Goal: Answer question/provide support: Share knowledge or assist other users

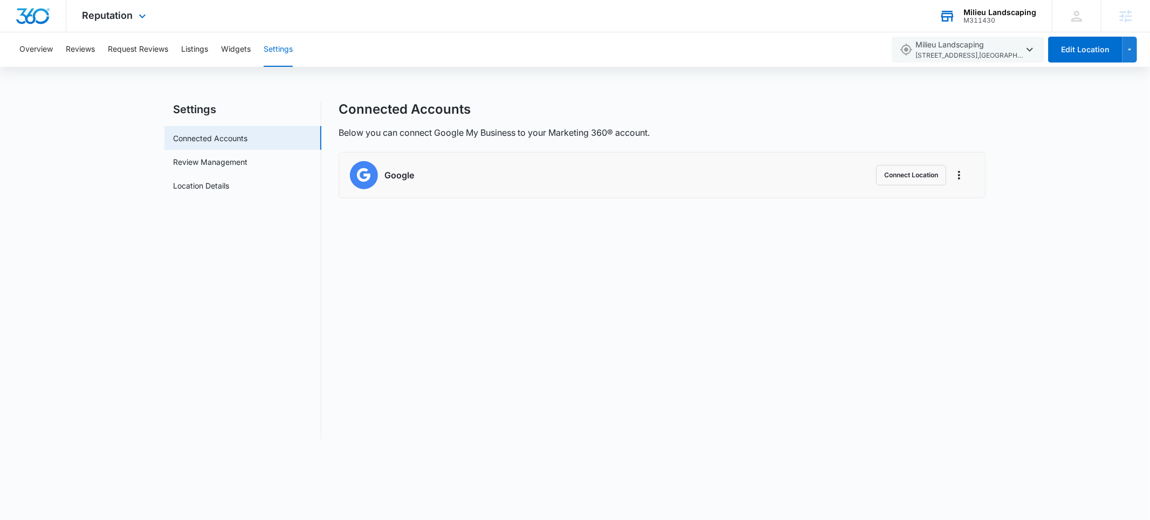
click at [979, 18] on div "M311430" at bounding box center [999, 21] width 73 height 8
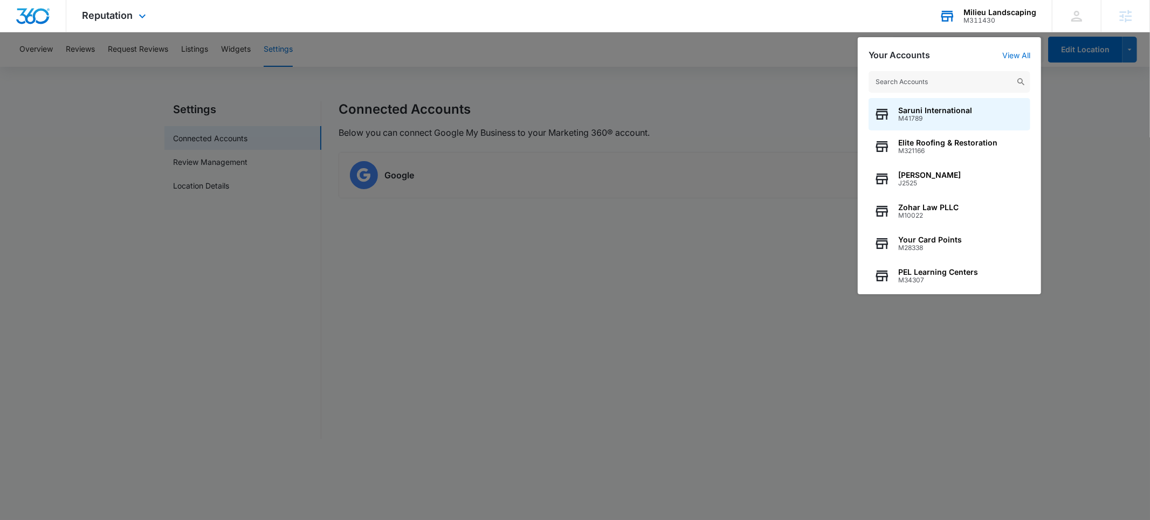
click at [903, 78] on input "text" at bounding box center [950, 82] width 162 height 22
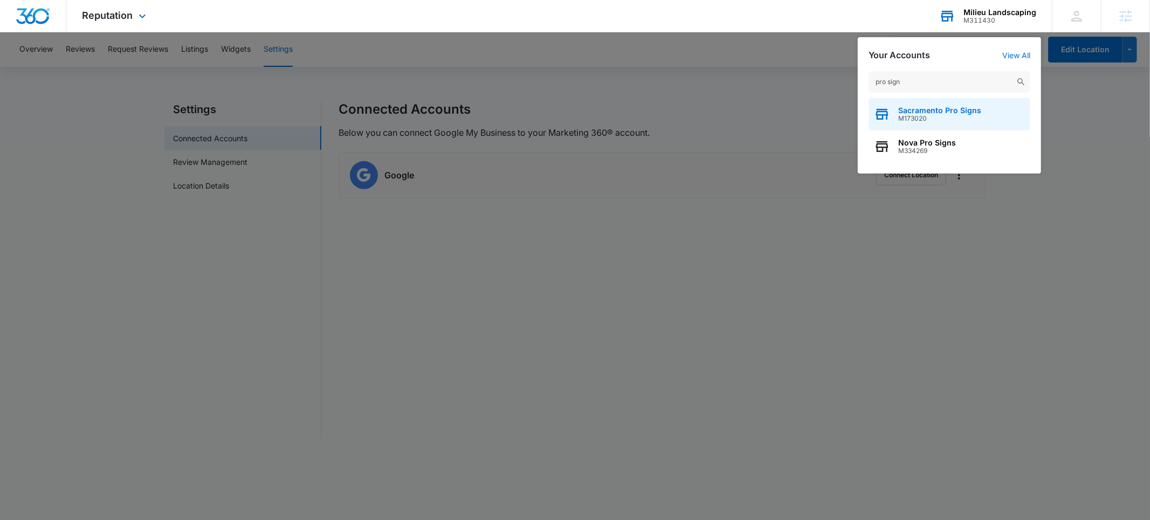
type input "pro sign"
click at [908, 118] on span "M173020" at bounding box center [939, 119] width 83 height 8
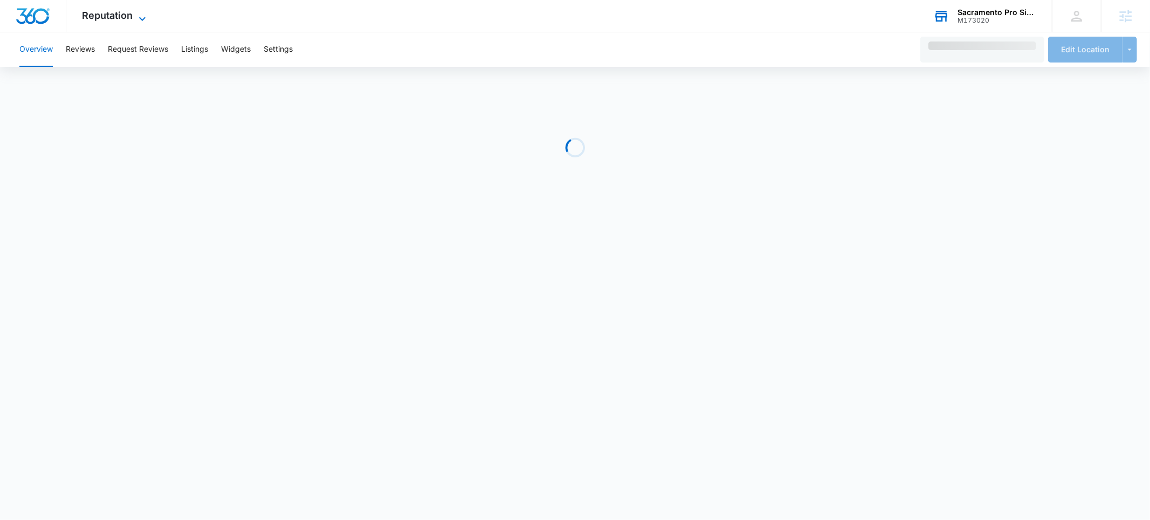
click at [113, 17] on span "Reputation" at bounding box center [107, 15] width 51 height 11
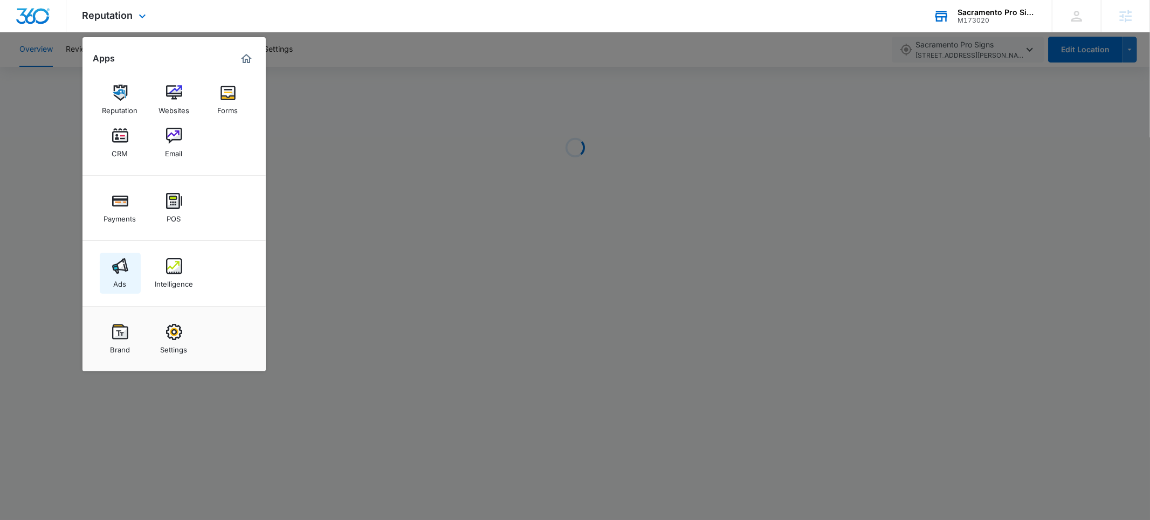
click at [120, 285] on div "Ads" at bounding box center [120, 281] width 13 height 14
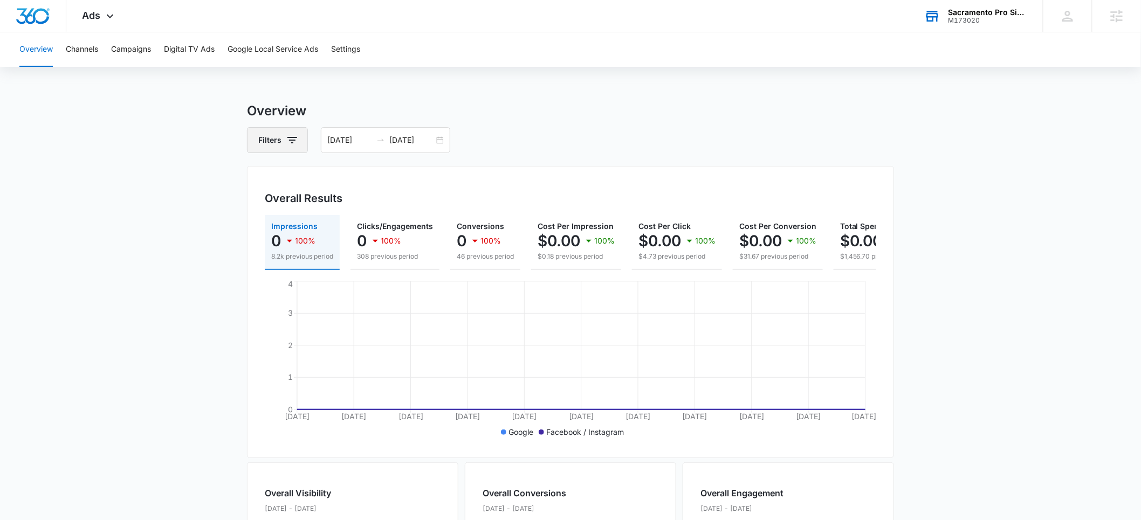
click at [298, 137] on button "Filters" at bounding box center [277, 140] width 61 height 26
click at [369, 178] on icon "Show Channel filters" at bounding box center [375, 179] width 13 height 13
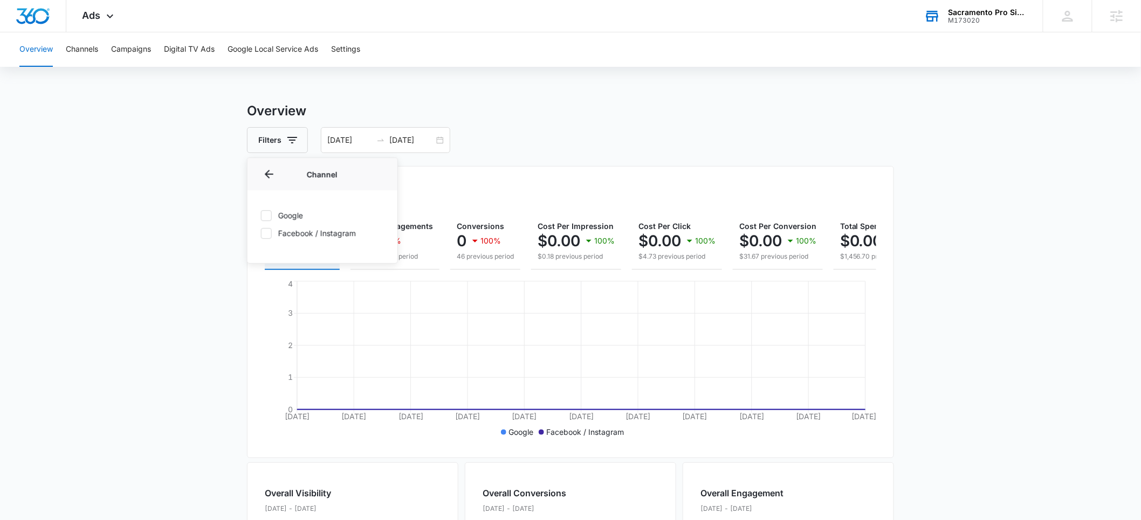
click at [261, 218] on icon at bounding box center [266, 216] width 10 height 10
click at [261, 216] on input "Google" at bounding box center [260, 215] width 1 height 1
checkbox input "true"
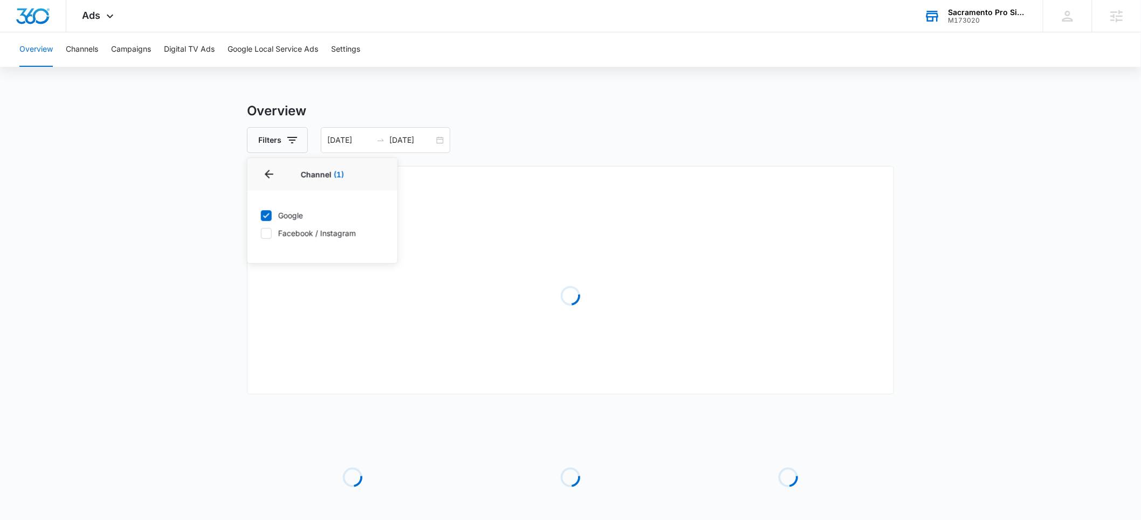
click at [263, 235] on icon at bounding box center [266, 234] width 10 height 10
click at [261, 233] on input "Facebook / Instagram" at bounding box center [260, 233] width 1 height 1
checkbox input "true"
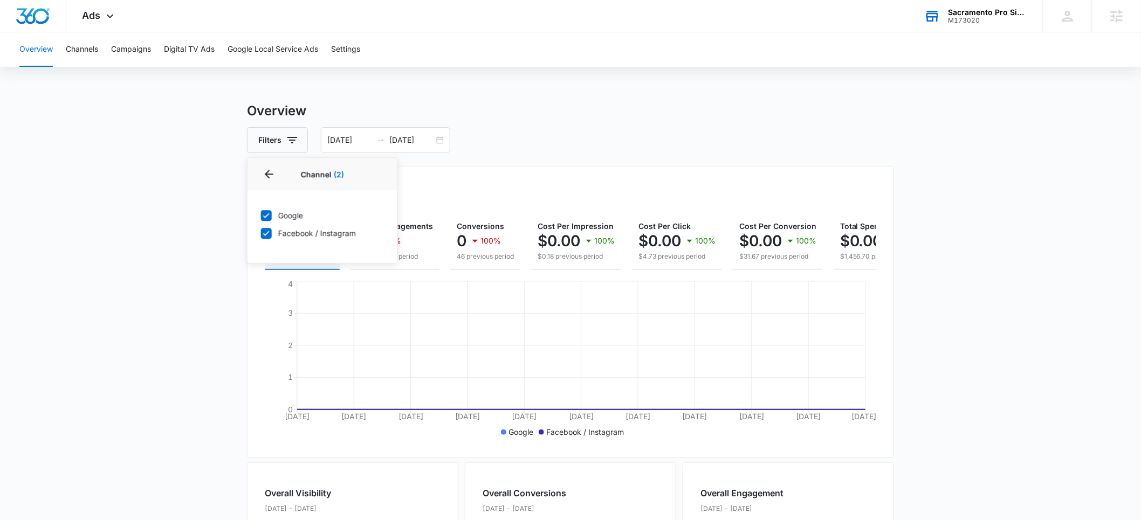
click at [177, 233] on main "Overview Filters Channel 2 Channel (2) Google Facebook / Instagram Type Clear A…" at bounding box center [570, 474] width 1141 height 747
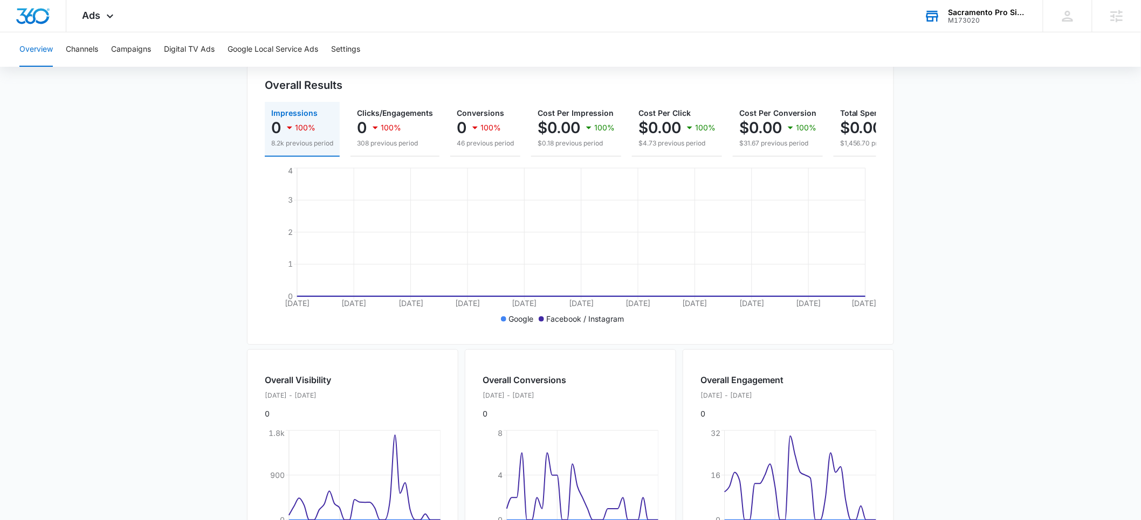
scroll to position [168, 0]
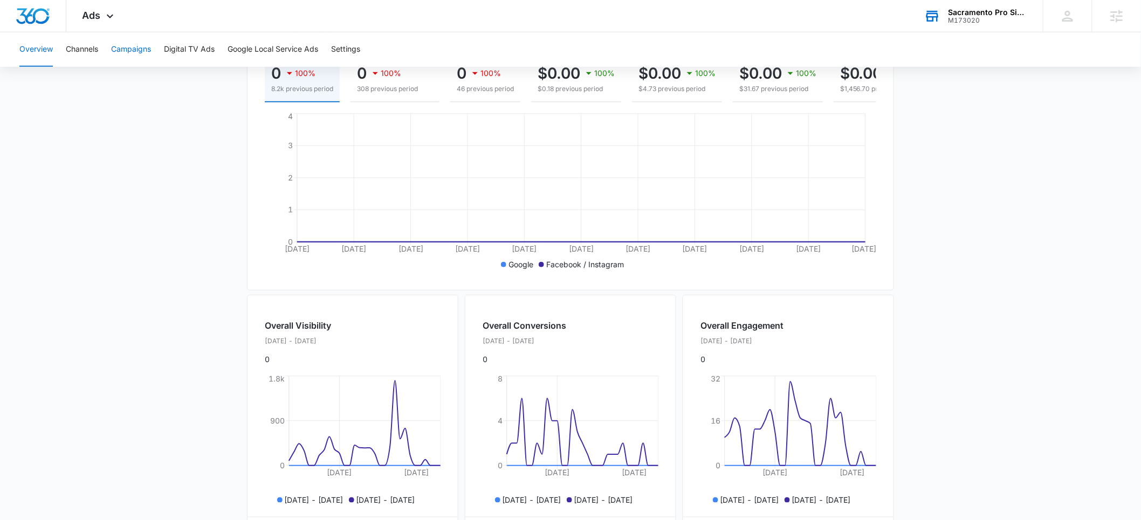
click at [128, 52] on button "Campaigns" at bounding box center [131, 49] width 40 height 35
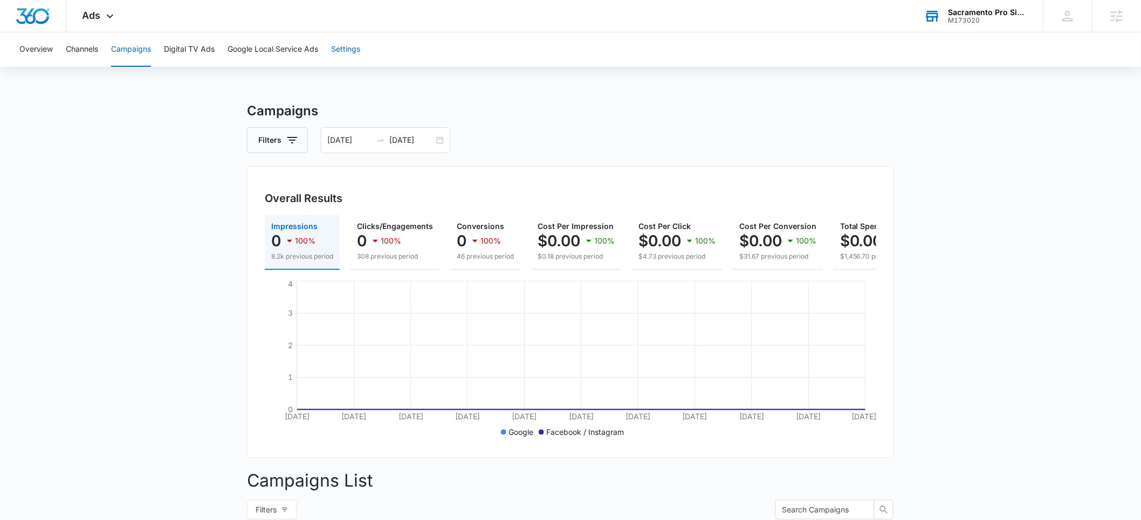
click at [349, 53] on button "Settings" at bounding box center [345, 49] width 29 height 35
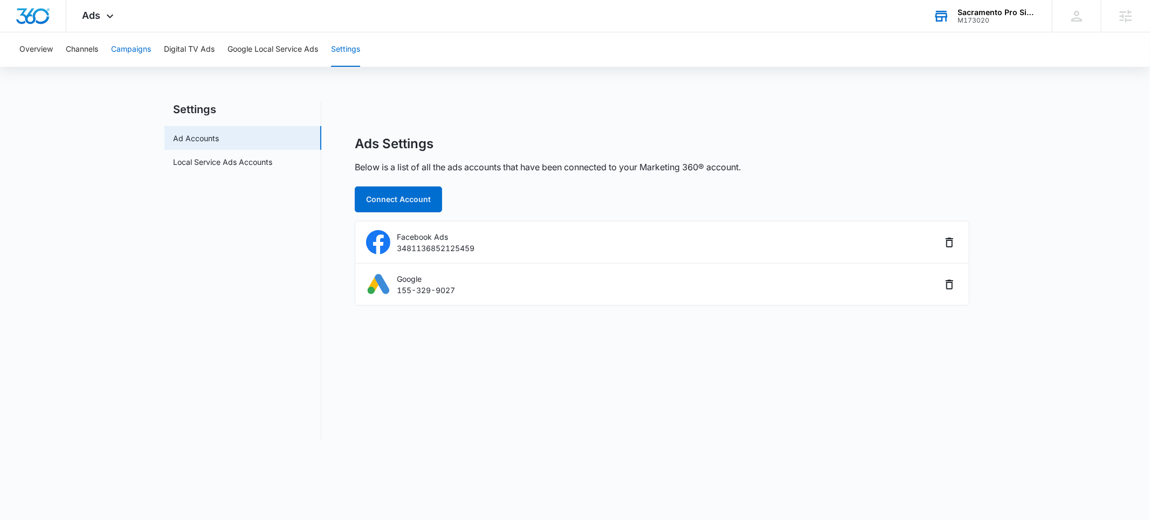
click at [135, 46] on button "Campaigns" at bounding box center [131, 49] width 40 height 35
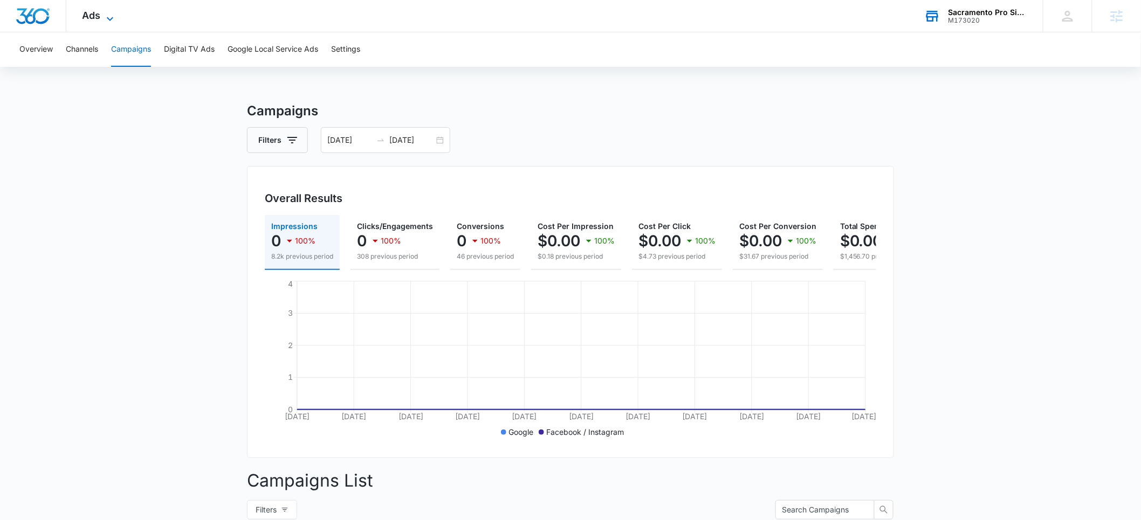
click at [104, 15] on icon at bounding box center [110, 18] width 13 height 13
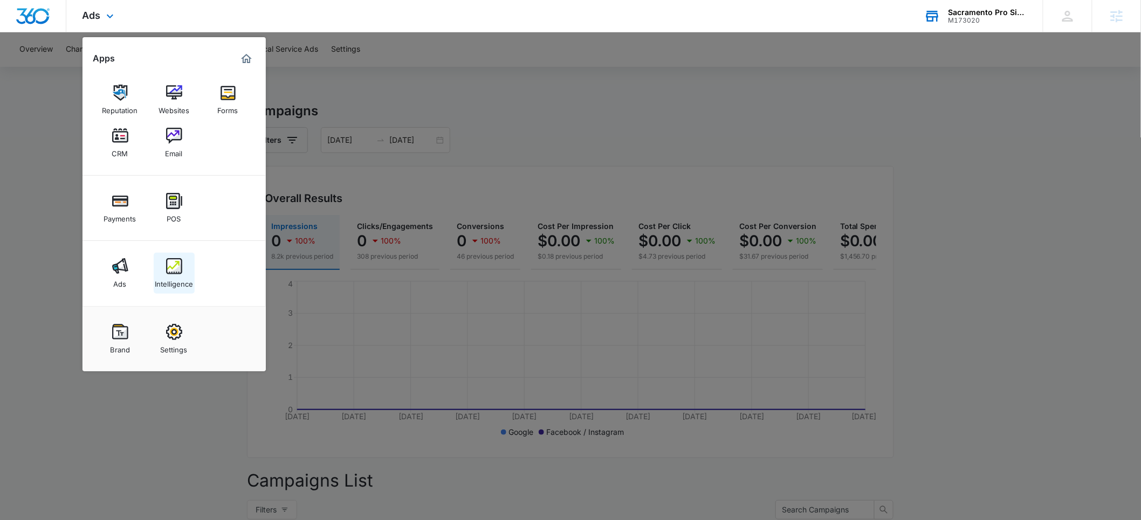
click at [172, 283] on div "Intelligence" at bounding box center [174, 281] width 38 height 14
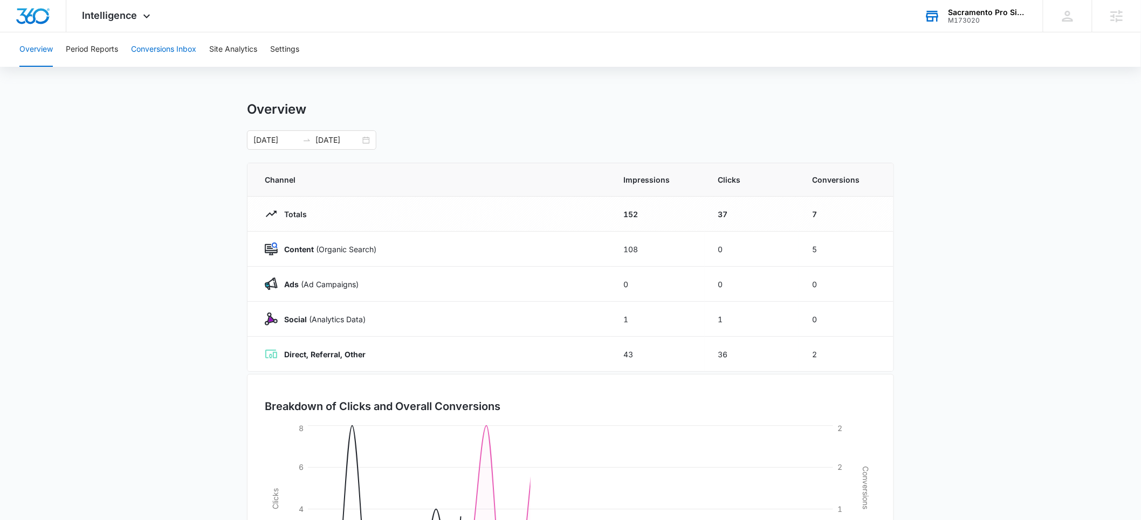
click at [160, 50] on button "Conversions Inbox" at bounding box center [163, 49] width 65 height 35
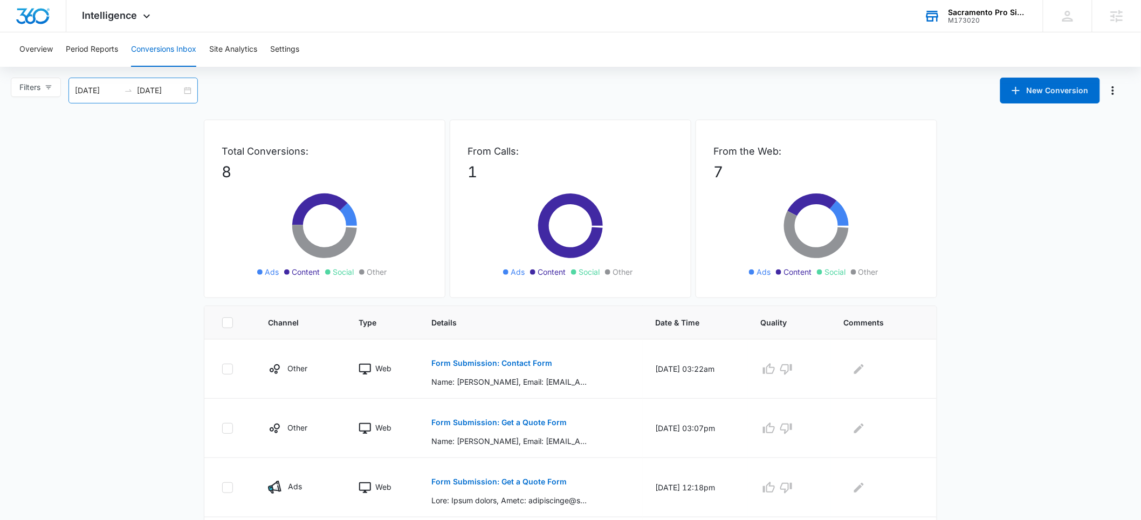
click at [92, 93] on input "[DATE]" at bounding box center [97, 91] width 45 height 12
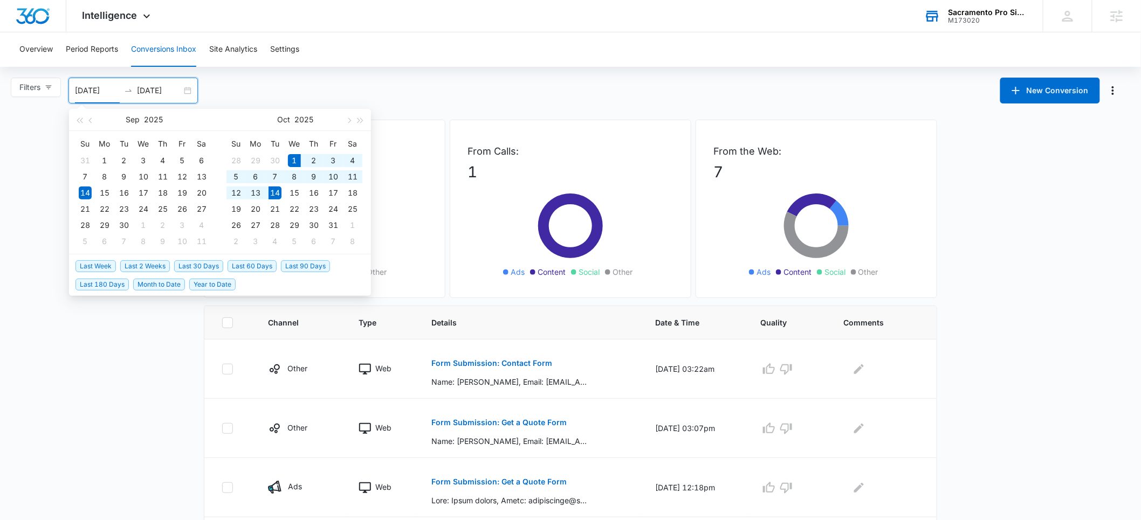
click at [149, 285] on span "Month to Date" at bounding box center [159, 285] width 52 height 12
type input "[DATE]"
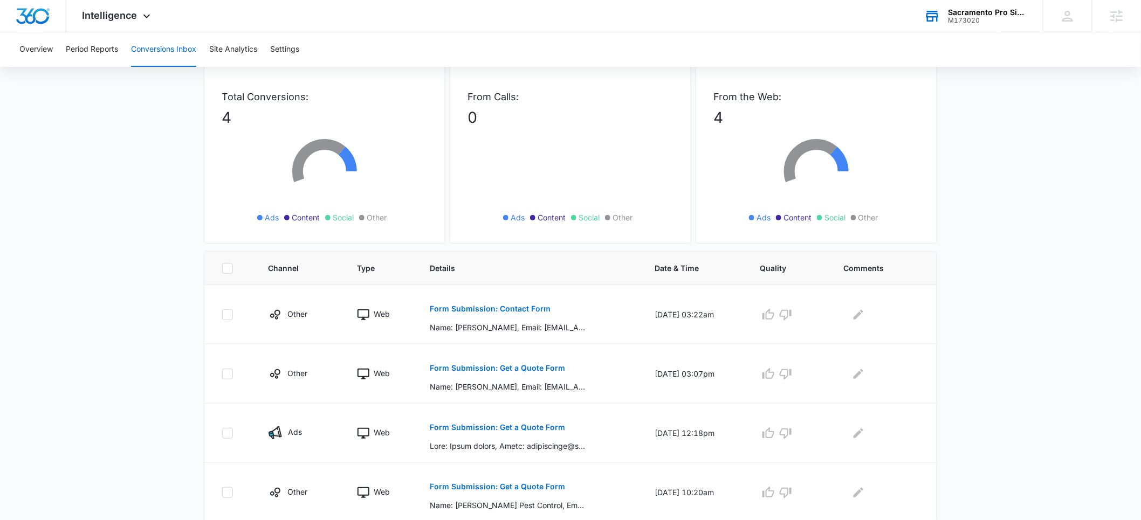
scroll to position [81, 0]
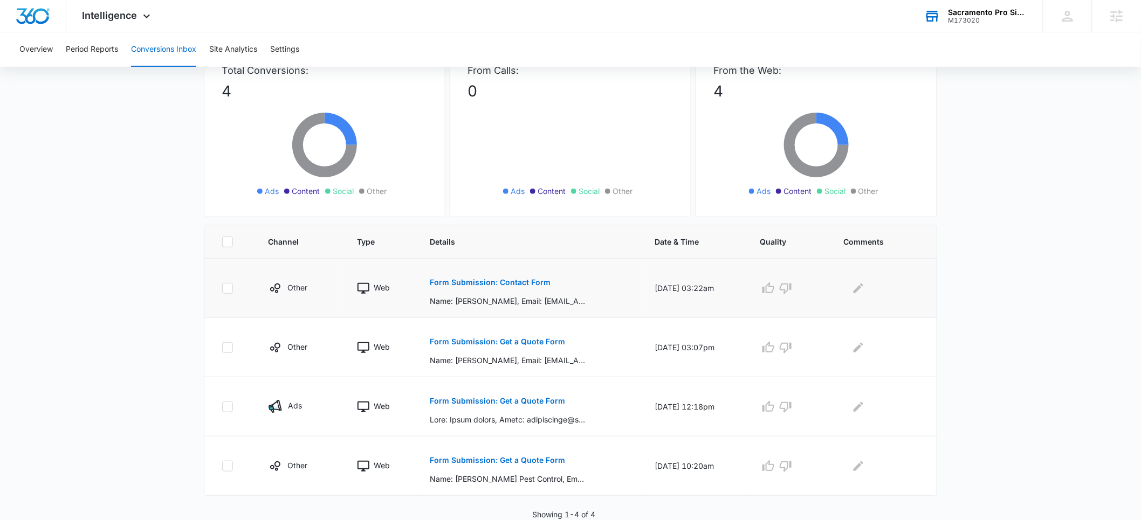
click at [494, 286] on p "Form Submission: Contact Form" at bounding box center [490, 283] width 121 height 8
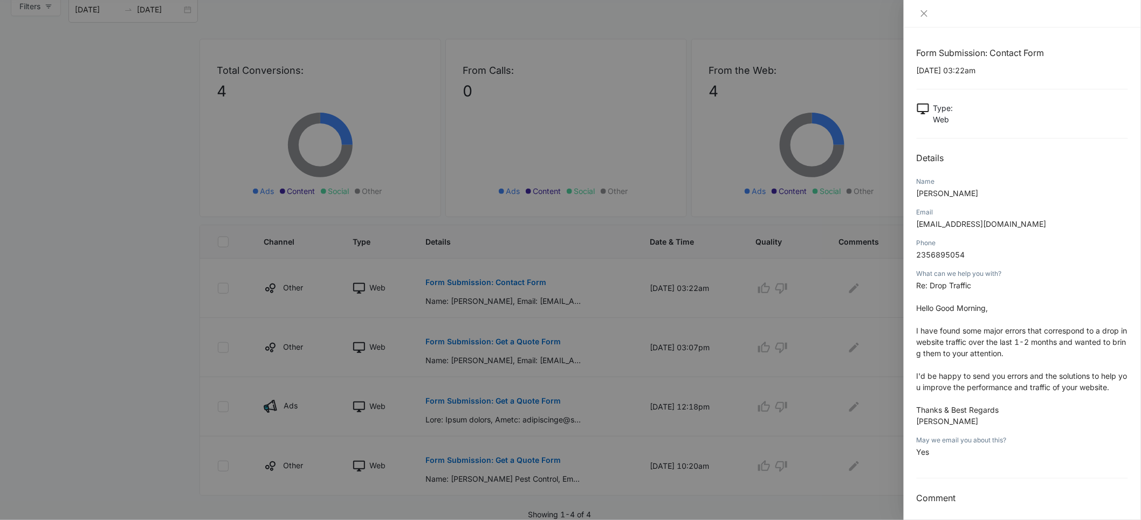
click at [882, 327] on div at bounding box center [570, 260] width 1141 height 520
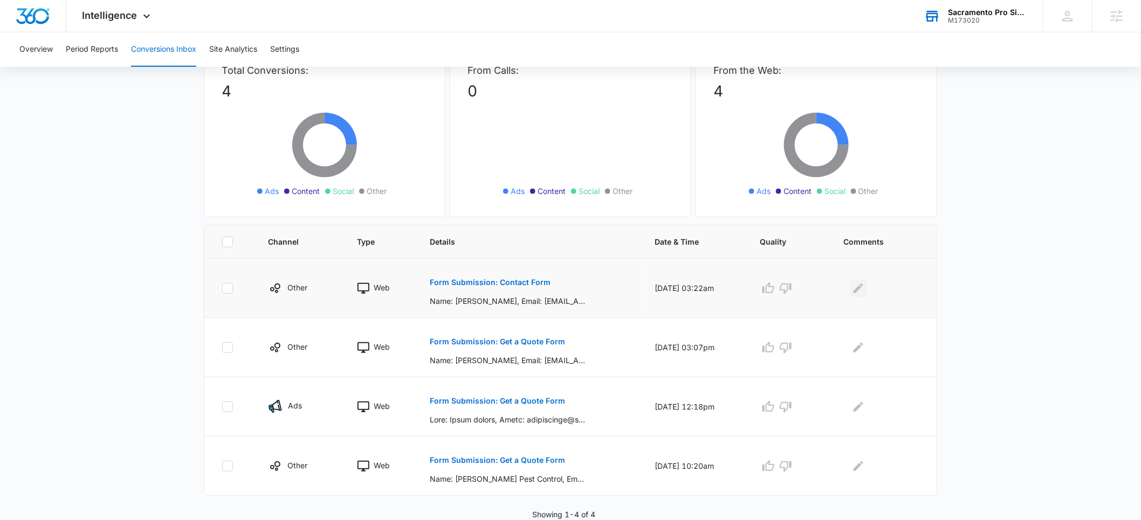
click at [860, 291] on icon "Edit Comments" at bounding box center [858, 288] width 10 height 10
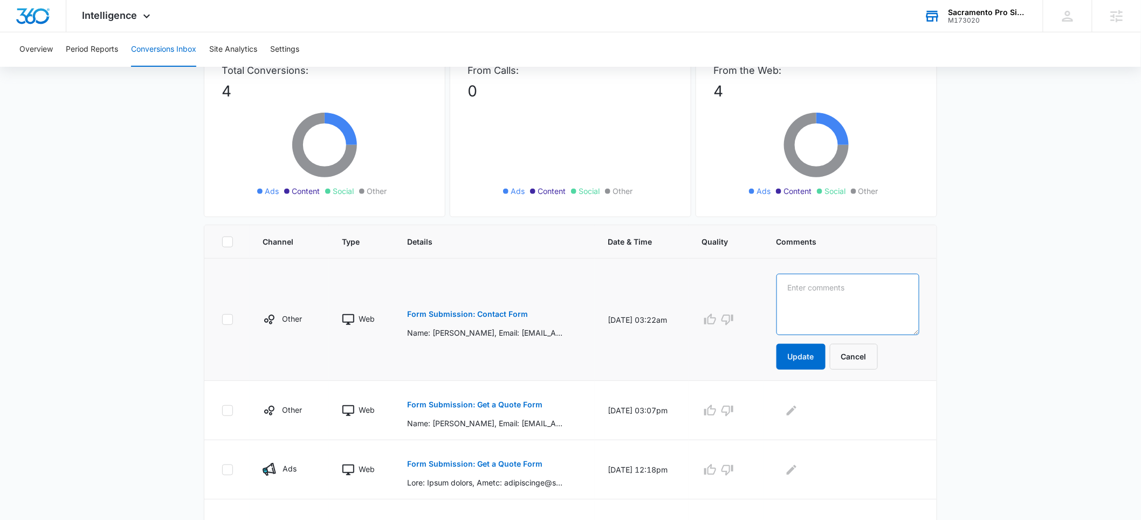
click at [865, 293] on textarea at bounding box center [847, 304] width 143 height 61
type textarea "marketing spam"
click at [823, 363] on button "Update" at bounding box center [800, 357] width 49 height 26
click at [734, 322] on icon "button" at bounding box center [727, 319] width 13 height 13
click at [483, 405] on p "Form Submission: Get a Quote Form" at bounding box center [474, 405] width 135 height 8
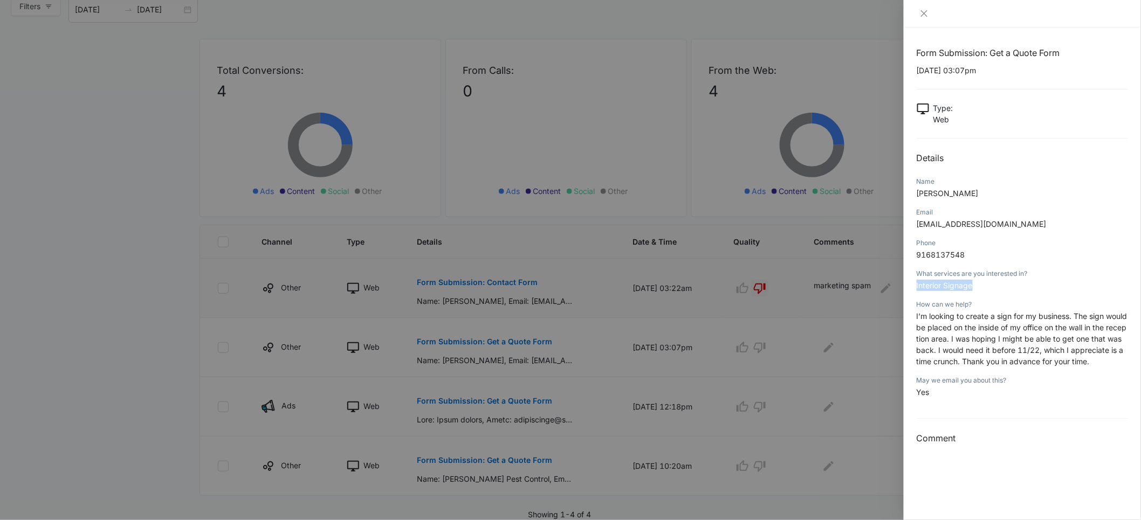
drag, startPoint x: 983, startPoint y: 287, endPoint x: 917, endPoint y: 289, distance: 66.4
click at [917, 289] on p "Interior Signage" at bounding box center [1022, 285] width 211 height 11
copy span "Interior Signage"
click at [842, 349] on div at bounding box center [570, 260] width 1141 height 520
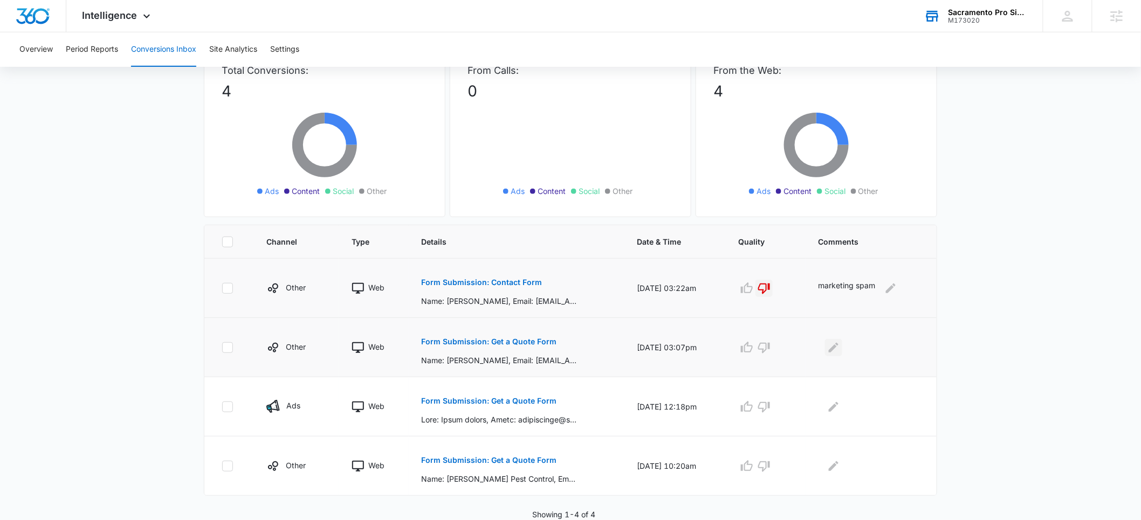
click at [835, 348] on icon "Edit Comments" at bounding box center [834, 347] width 10 height 10
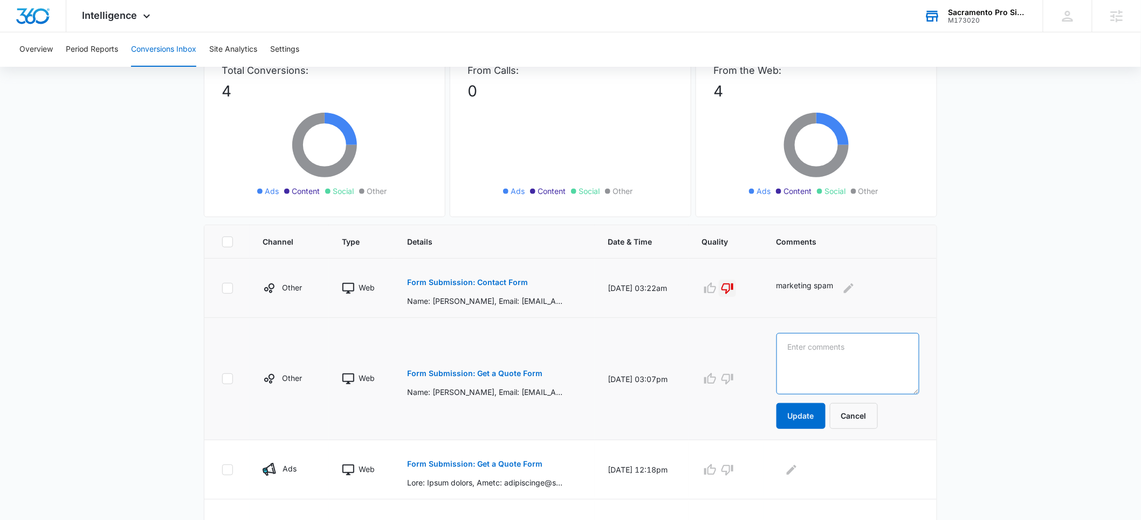
click at [835, 359] on textarea at bounding box center [847, 363] width 143 height 61
paste textarea "Interior Signage"
type textarea "Interior Signage"
click at [818, 414] on button "Update" at bounding box center [800, 416] width 49 height 26
click at [717, 381] on icon "button" at bounding box center [710, 379] width 13 height 13
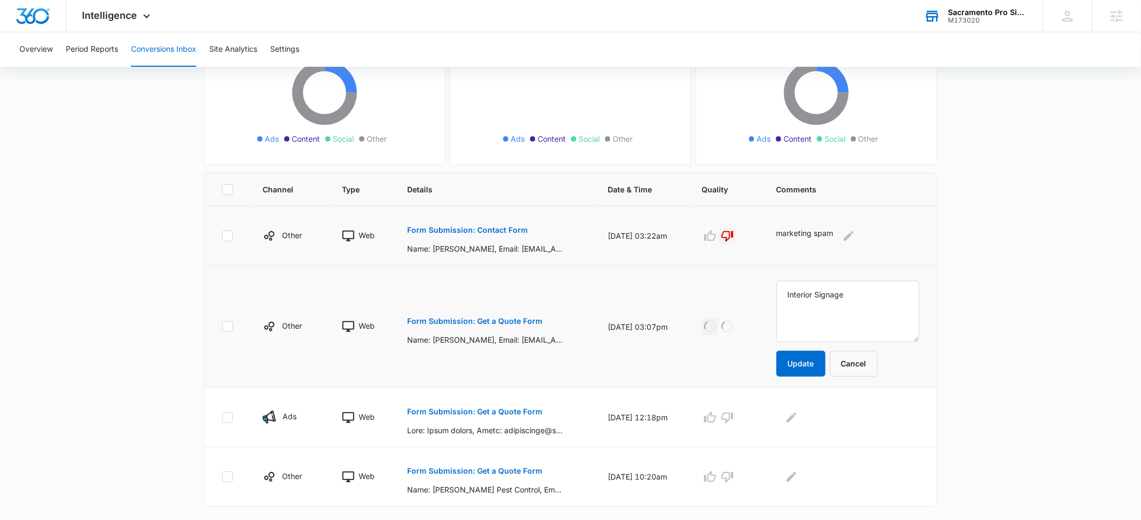
scroll to position [144, 0]
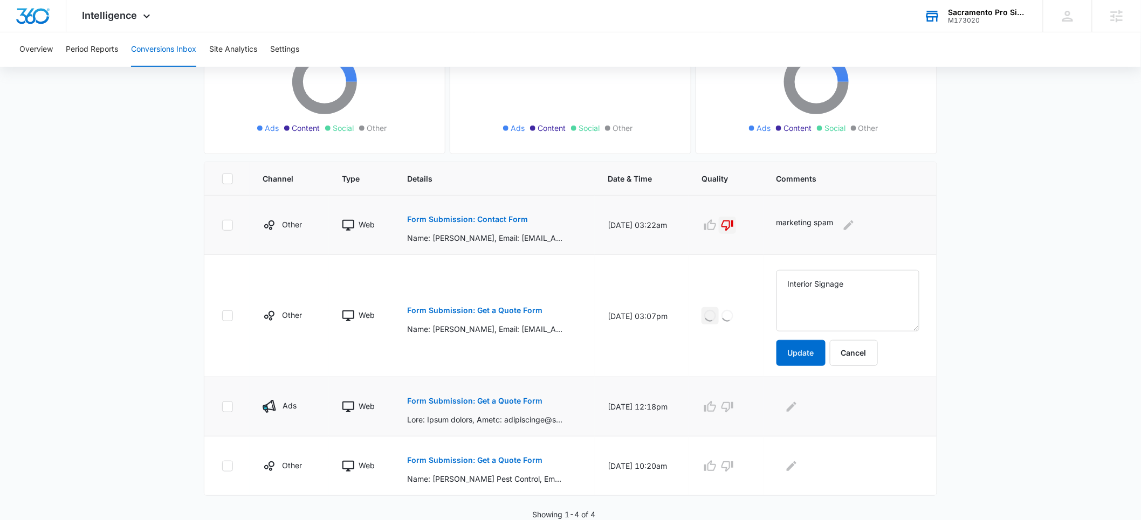
click at [498, 400] on p "Form Submission: Get a Quote Form" at bounding box center [474, 401] width 135 height 8
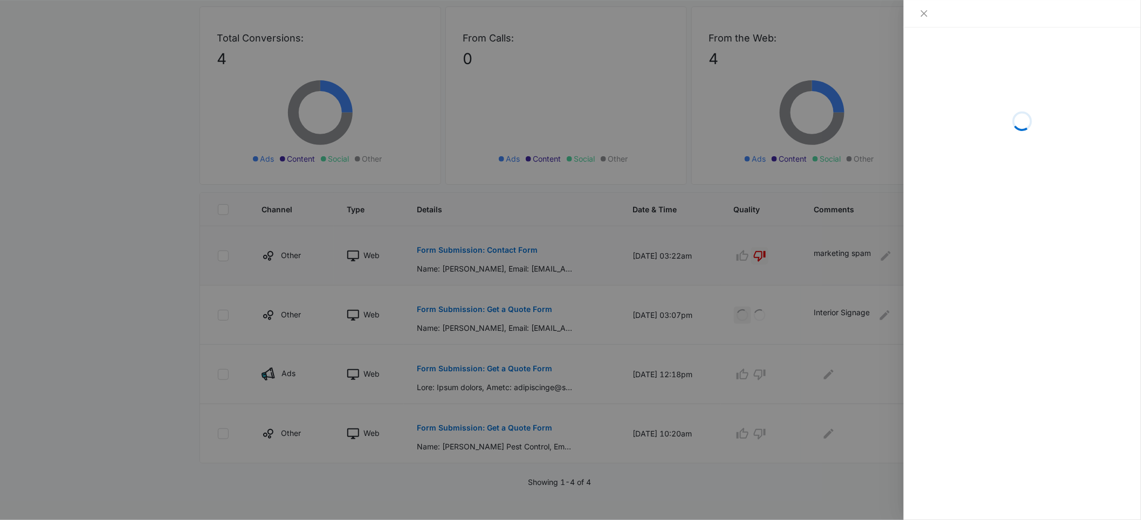
scroll to position [81, 0]
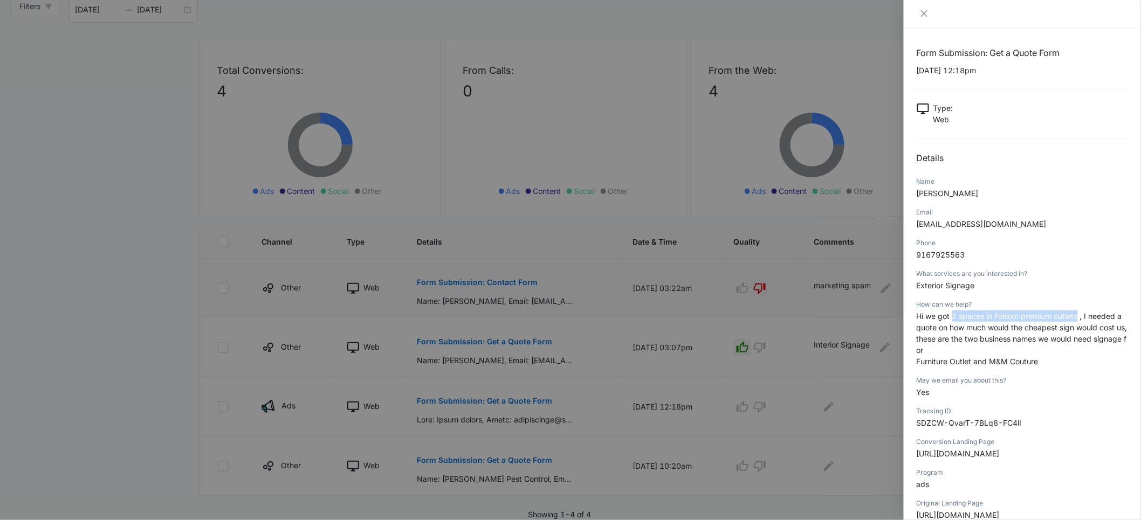
drag, startPoint x: 1081, startPoint y: 316, endPoint x: 954, endPoint y: 316, distance: 126.7
click at [954, 316] on span "Hi we got 2 spaces in Folsom premium outlets , I needed a quote on how much wou…" at bounding box center [1022, 333] width 211 height 43
copy span "2 spaces in Folsom premium outlets"
click at [860, 376] on div at bounding box center [570, 260] width 1141 height 520
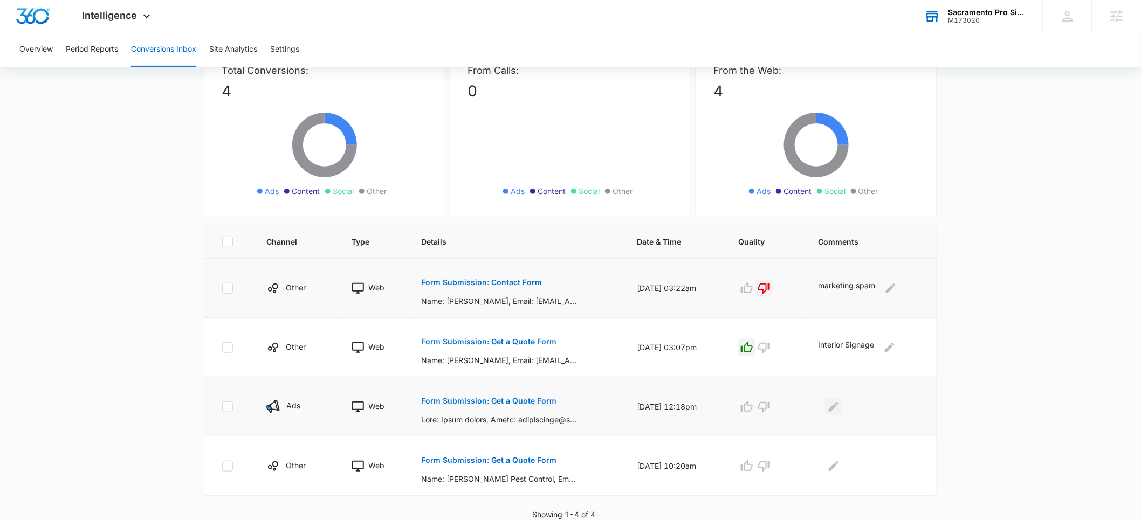
click at [832, 406] on icon "Edit Comments" at bounding box center [833, 407] width 13 height 13
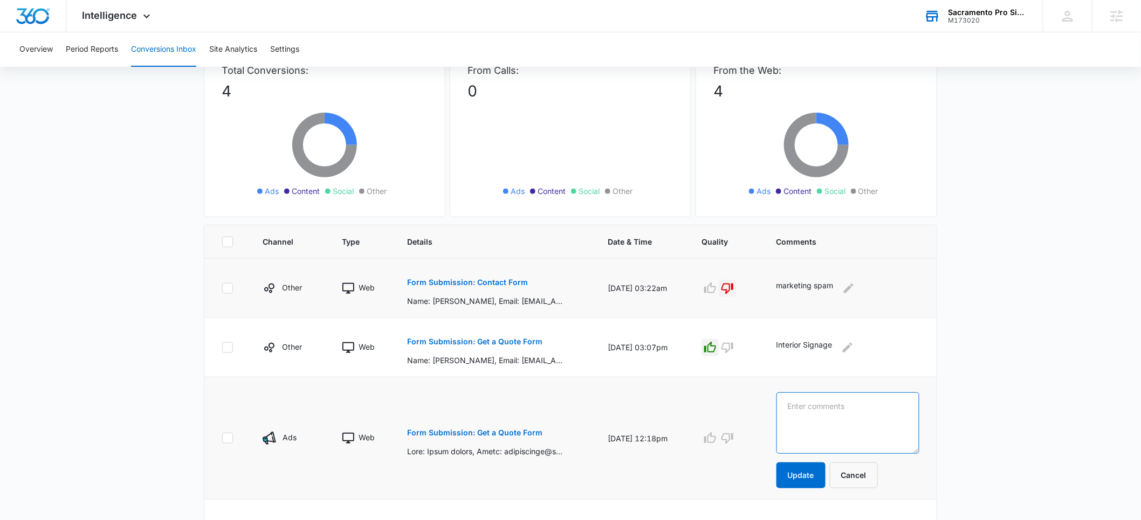
click at [837, 408] on textarea at bounding box center [847, 423] width 143 height 61
paste textarea "2 spaces in Folsom premium outlets"
type textarea "2 spaces in Folsom premium outlets"
click at [813, 476] on button "Update" at bounding box center [800, 476] width 49 height 26
click at [717, 440] on icon "button" at bounding box center [710, 438] width 13 height 13
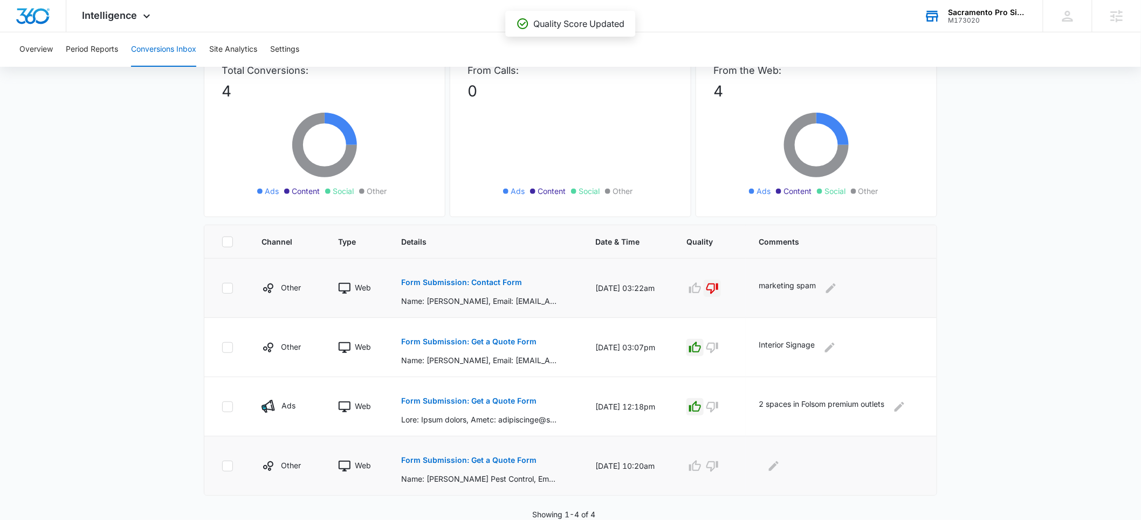
click at [480, 459] on p "Form Submission: Get a Quote Form" at bounding box center [468, 461] width 135 height 8
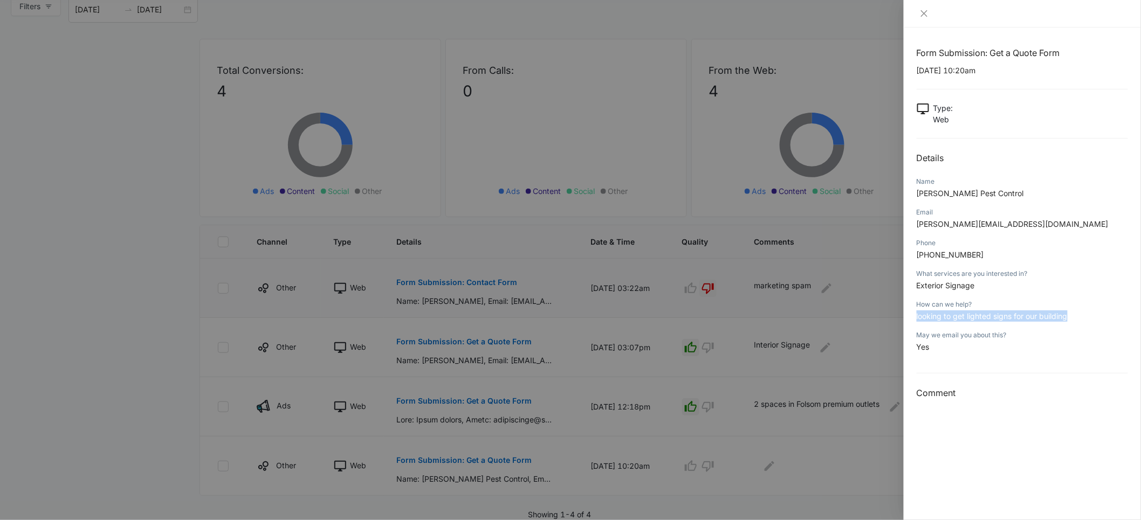
drag, startPoint x: 1073, startPoint y: 316, endPoint x: 912, endPoint y: 321, distance: 161.3
click at [912, 321] on div "Form Submission: Get a Quote Form [DATE] 10:20am Type : Web Details Name [PERSO…" at bounding box center [1022, 273] width 237 height 493
copy span "looking to get lighted signs for our building"
click at [783, 457] on div at bounding box center [570, 260] width 1141 height 520
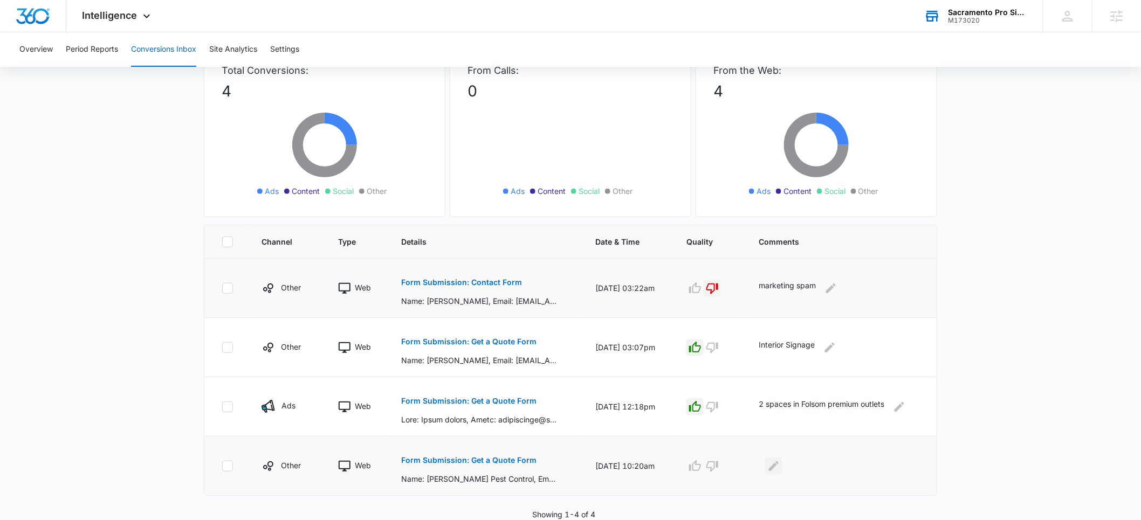
click at [776, 466] on icon "Edit Comments" at bounding box center [774, 466] width 10 height 10
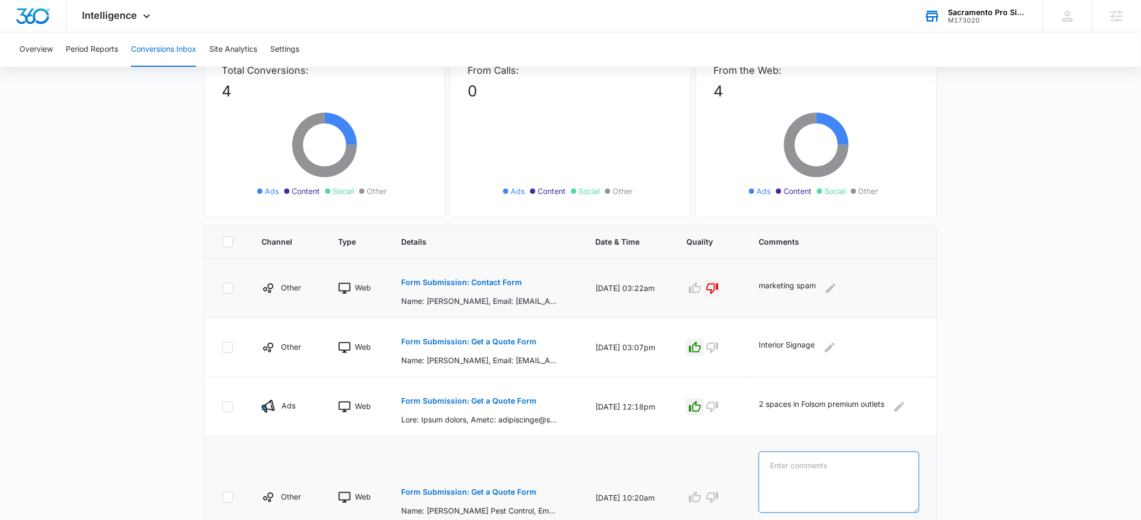
click at [780, 472] on textarea at bounding box center [839, 482] width 161 height 61
paste textarea "looking to get lighted signs for our building"
type textarea "looking to get lighted signs for our building"
click at [701, 498] on icon "button" at bounding box center [694, 495] width 13 height 13
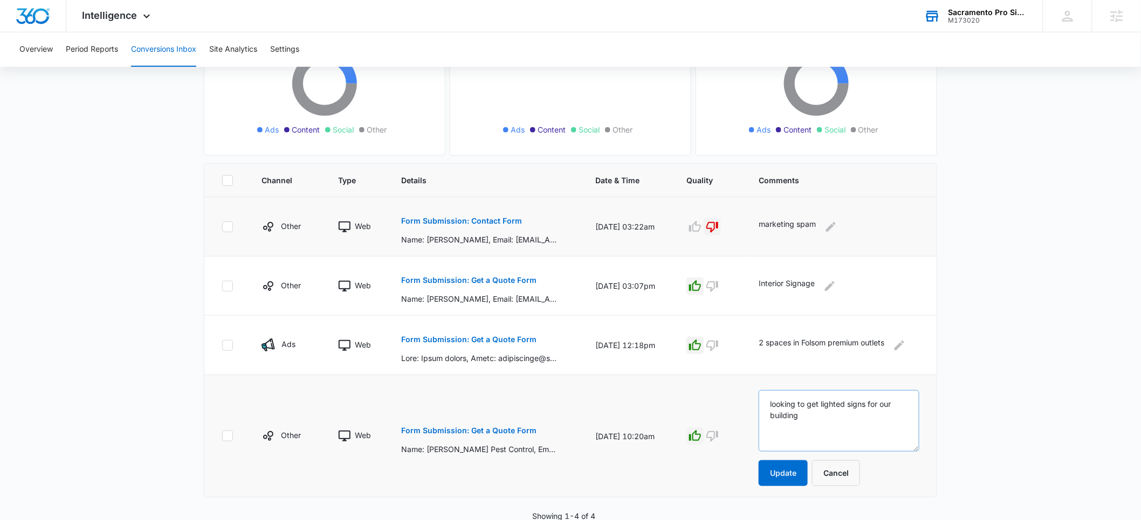
scroll to position [144, 0]
click at [788, 478] on button "Update" at bounding box center [783, 472] width 49 height 26
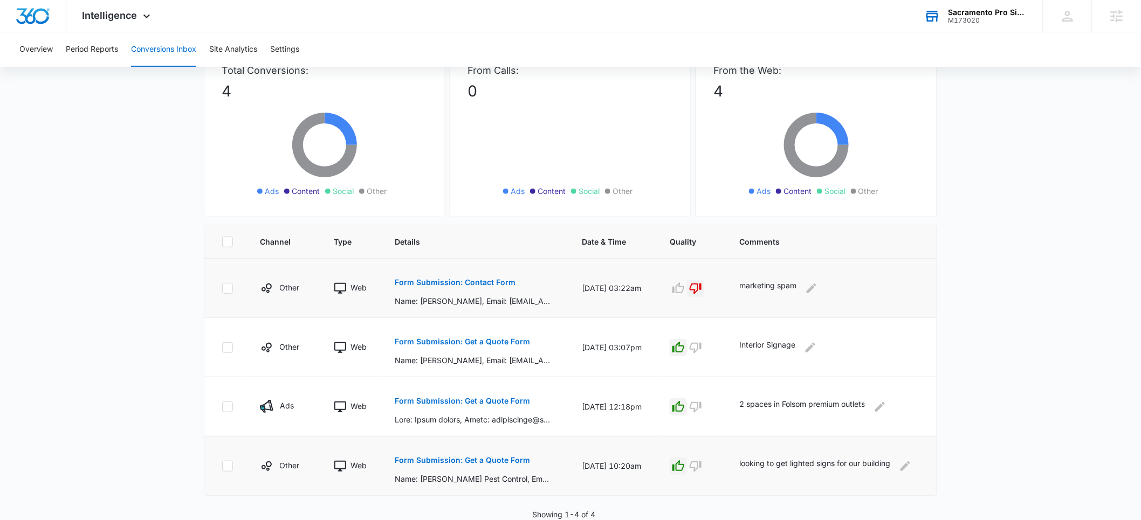
scroll to position [81, 0]
drag, startPoint x: 463, startPoint y: 362, endPoint x: 418, endPoint y: 363, distance: 44.8
click at [418, 363] on p "Name: [PERSON_NAME], Email: [EMAIL_ADDRESS][DOMAIN_NAME], Phone: [PHONE_NUMBER]…" at bounding box center [473, 360] width 157 height 11
copy p "[PERSON_NAME],"
drag, startPoint x: 464, startPoint y: 423, endPoint x: 416, endPoint y: 423, distance: 48.0
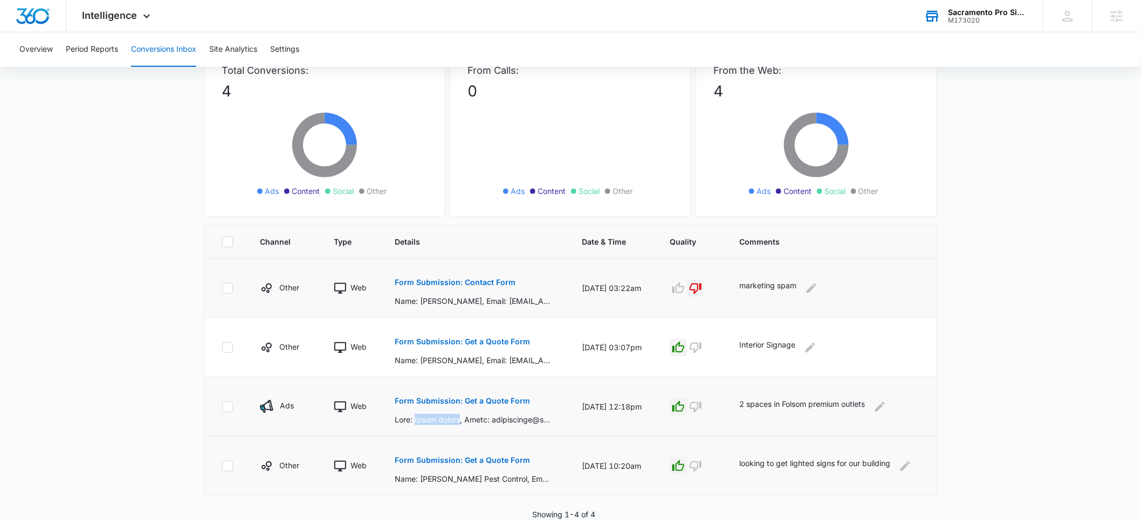
click at [416, 423] on p at bounding box center [473, 419] width 157 height 11
copy p "[PERSON_NAME]"
drag, startPoint x: 485, startPoint y: 480, endPoint x: 417, endPoint y: 481, distance: 68.5
click at [417, 481] on p "Name: [PERSON_NAME] Pest Control, Email: [PERSON_NAME][EMAIL_ADDRESS][DOMAIN_NA…" at bounding box center [473, 478] width 157 height 11
copy p "[PERSON_NAME] Pest Control"
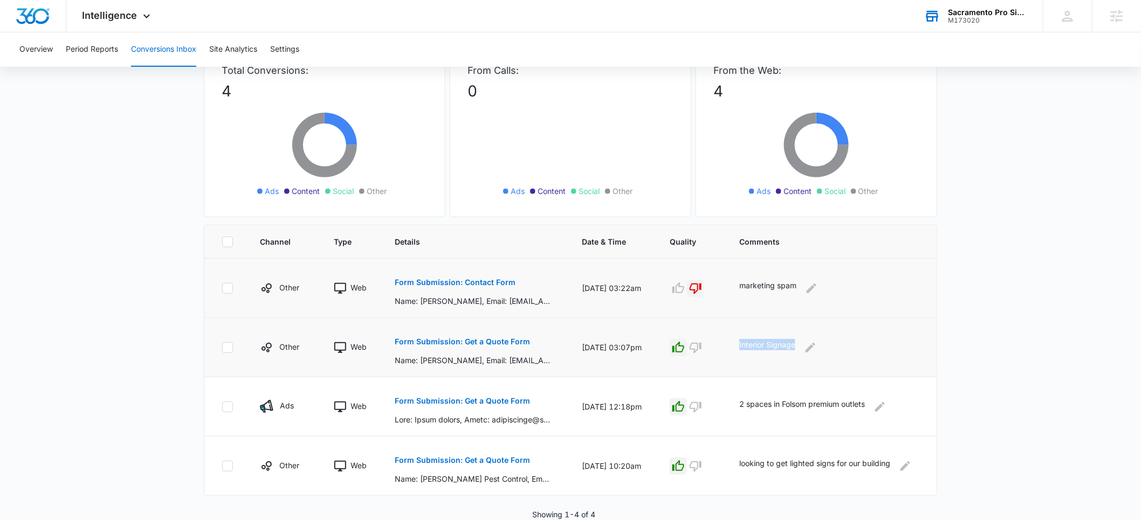
drag, startPoint x: 801, startPoint y: 346, endPoint x: 745, endPoint y: 347, distance: 56.6
click at [745, 347] on div "Interior Signage" at bounding box center [829, 347] width 180 height 17
copy p "Interior Signage"
drag, startPoint x: 873, startPoint y: 404, endPoint x: 746, endPoint y: 407, distance: 126.7
click at [746, 407] on div "2 spaces in Folsom premium outlets" at bounding box center [829, 406] width 180 height 17
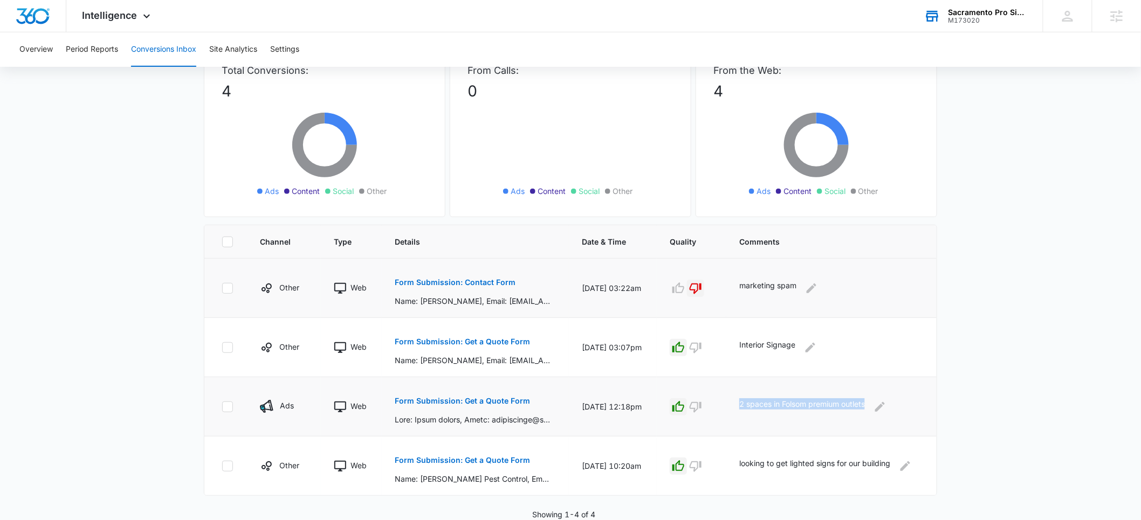
copy p "2 spaces in Folsom premium outlets"
drag, startPoint x: 781, startPoint y: 472, endPoint x: 738, endPoint y: 463, distance: 44.1
click at [738, 463] on td "looking to get lighted signs for our building" at bounding box center [831, 466] width 210 height 59
copy p "looking to get lighted signs for our building"
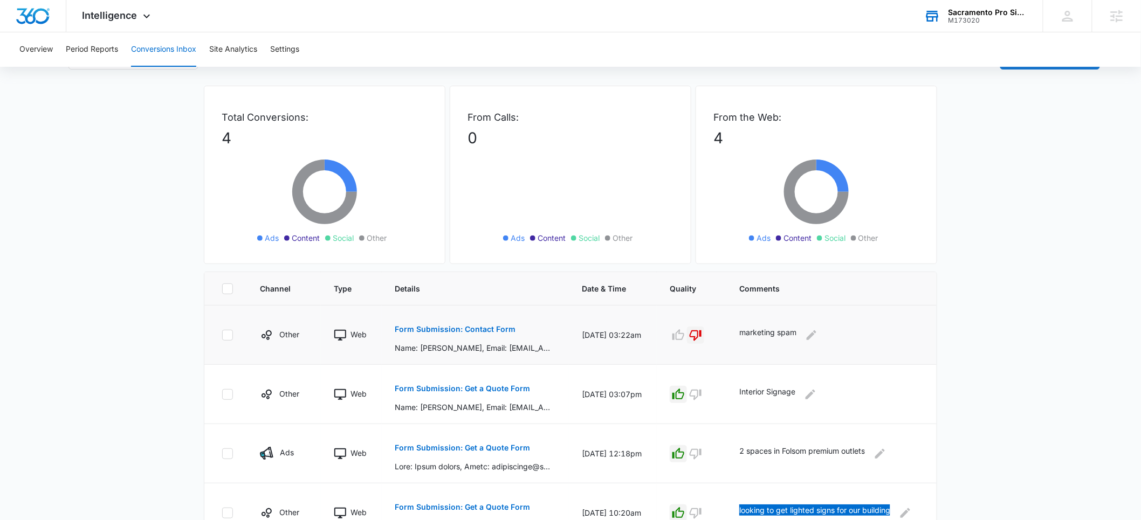
scroll to position [0, 0]
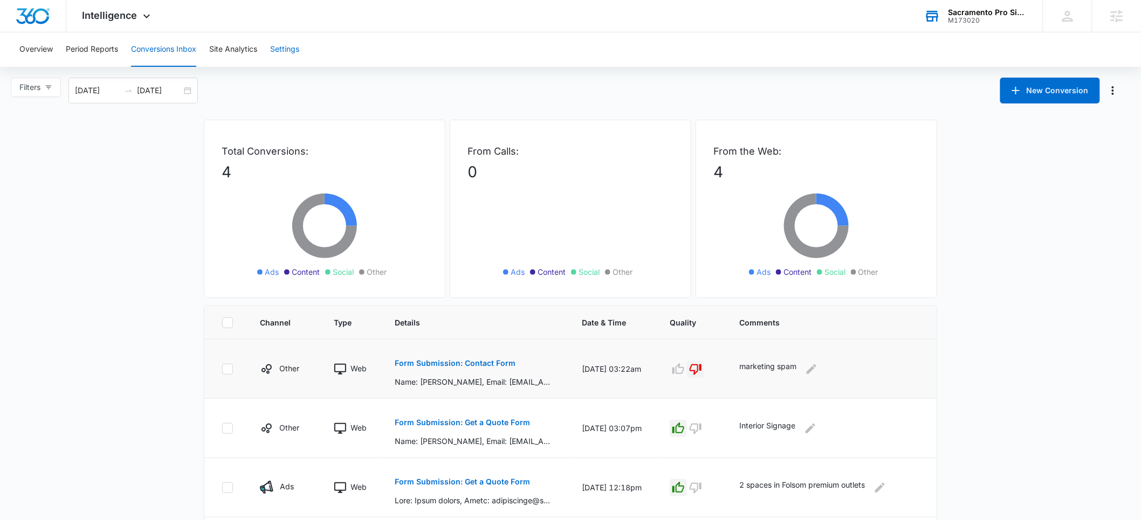
click at [285, 52] on button "Settings" at bounding box center [284, 49] width 29 height 35
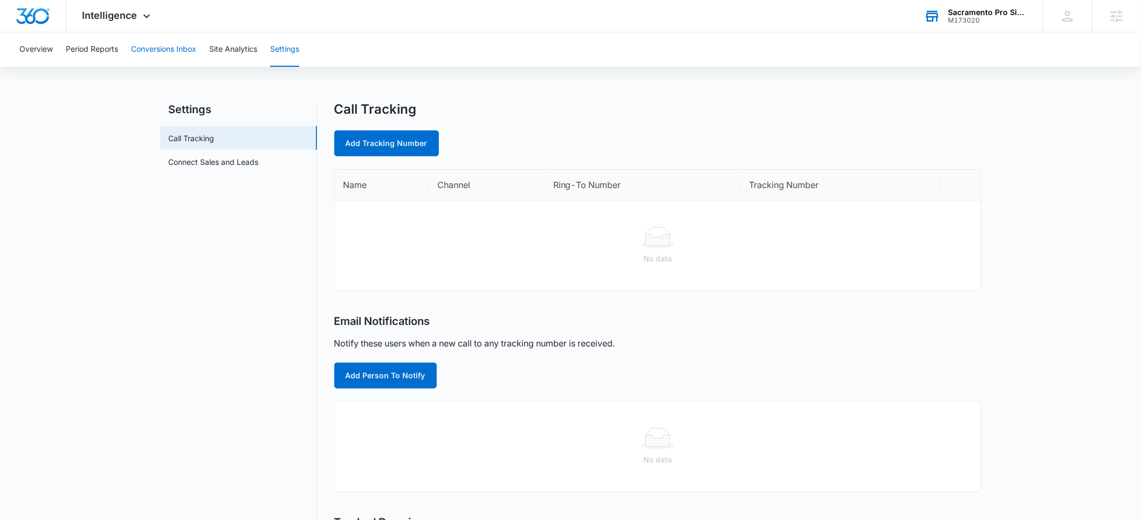
click at [155, 49] on button "Conversions Inbox" at bounding box center [163, 49] width 65 height 35
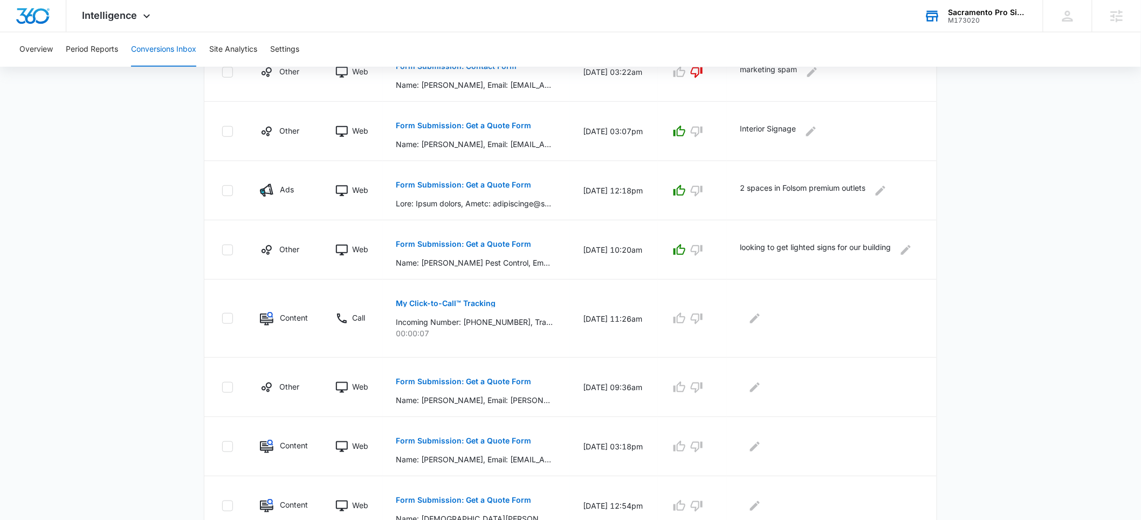
scroll to position [297, 0]
click at [461, 304] on p "My Click-to-Call™ Tracking" at bounding box center [446, 304] width 100 height 8
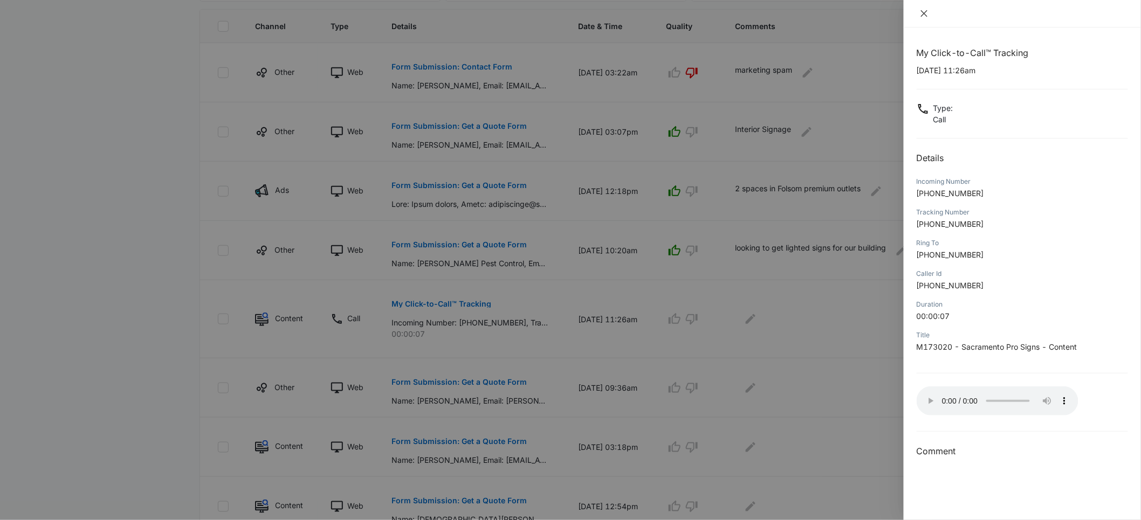
click at [923, 12] on icon "close" at bounding box center [924, 13] width 6 height 6
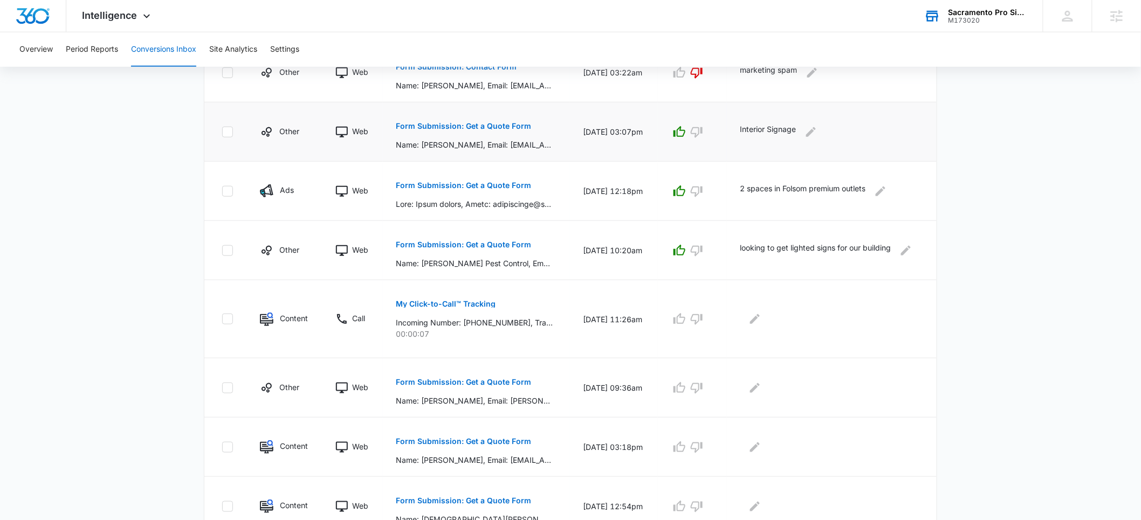
scroll to position [0, 0]
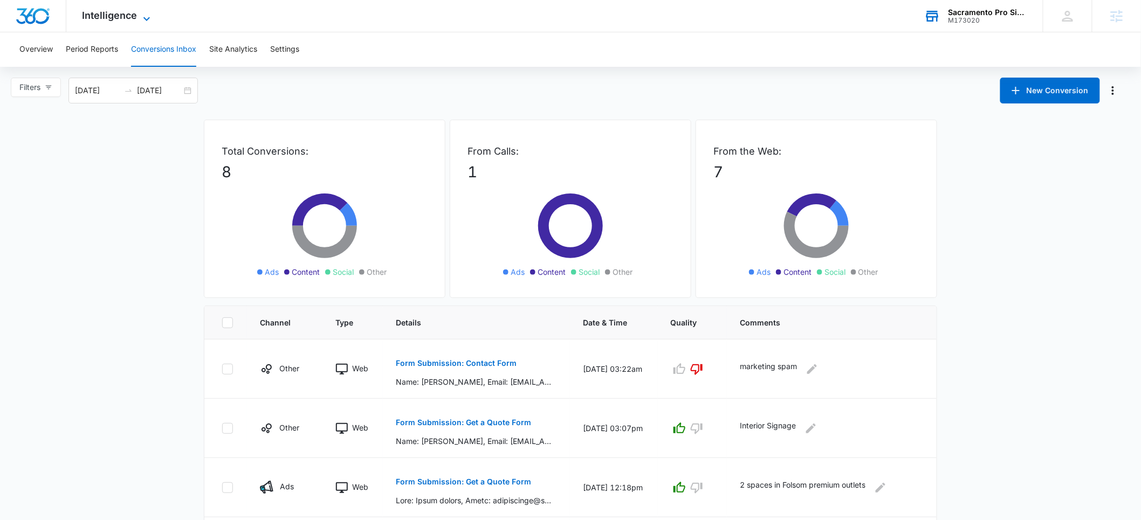
click at [106, 18] on span "Intelligence" at bounding box center [109, 15] width 55 height 11
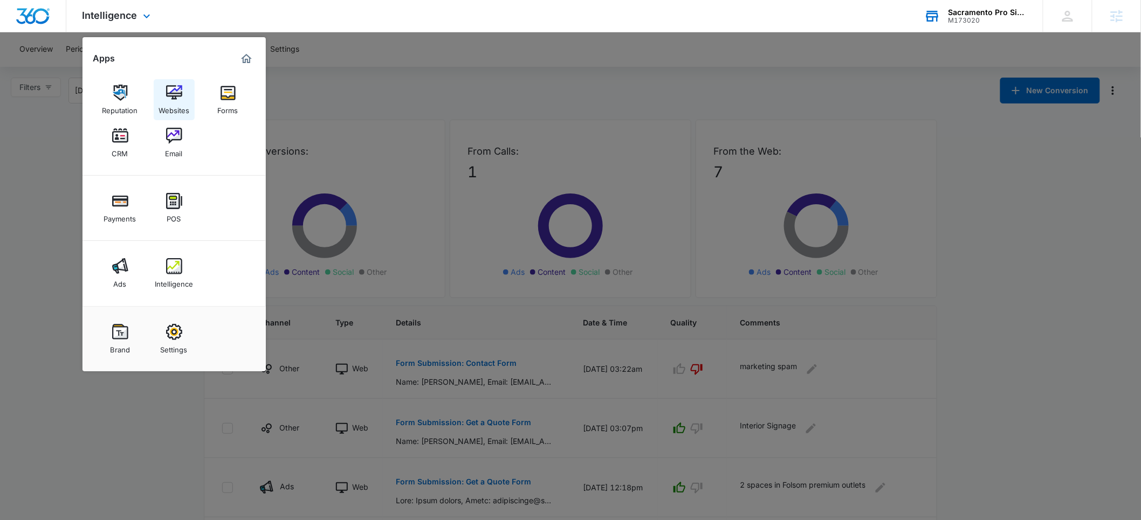
click at [169, 107] on div "Websites" at bounding box center [174, 108] width 31 height 14
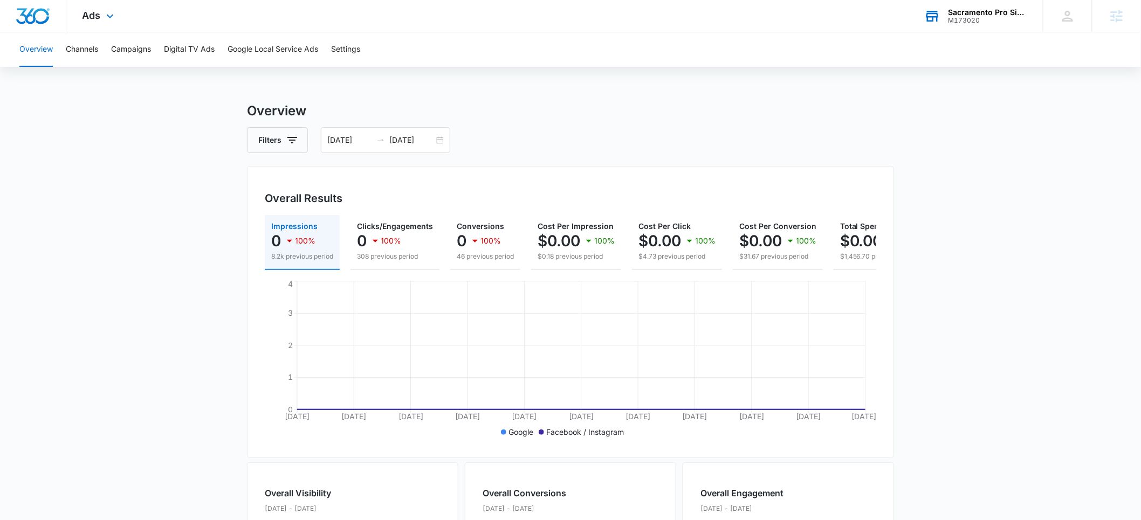
click at [965, 17] on div "M173020" at bounding box center [987, 21] width 79 height 8
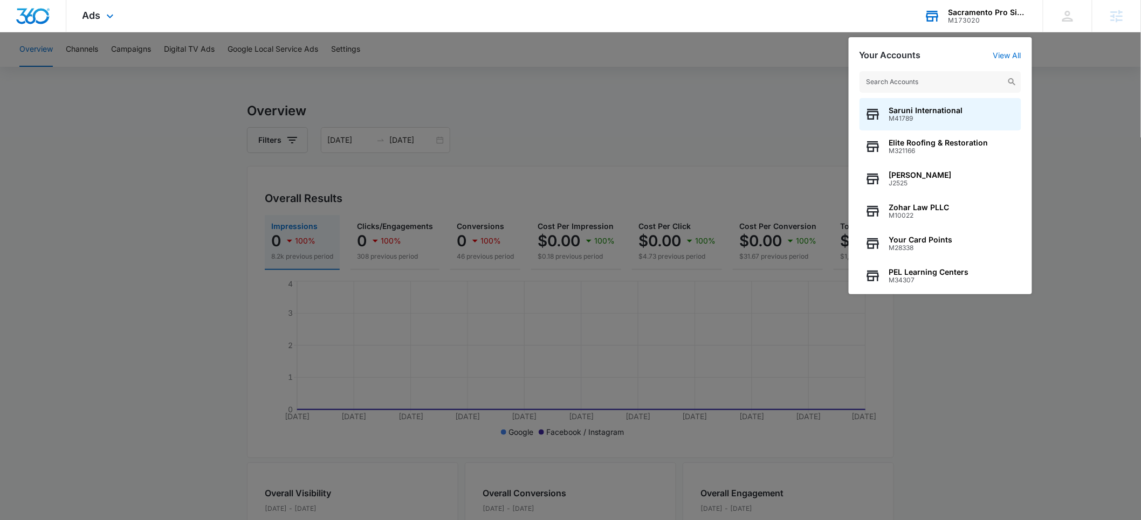
click at [912, 75] on input "text" at bounding box center [940, 82] width 162 height 22
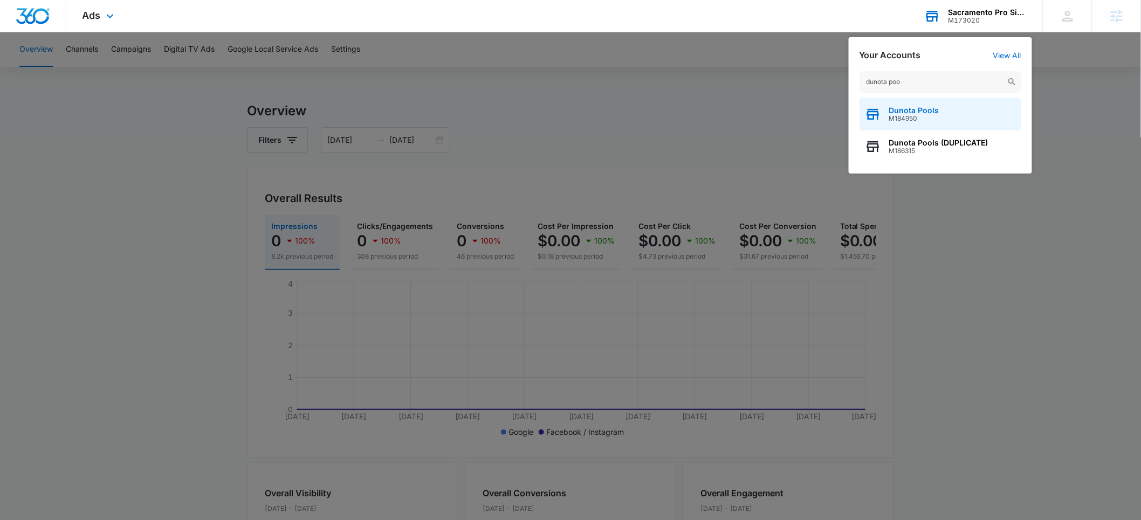
type input "dunota poo"
click at [913, 119] on span "M184950" at bounding box center [914, 119] width 50 height 8
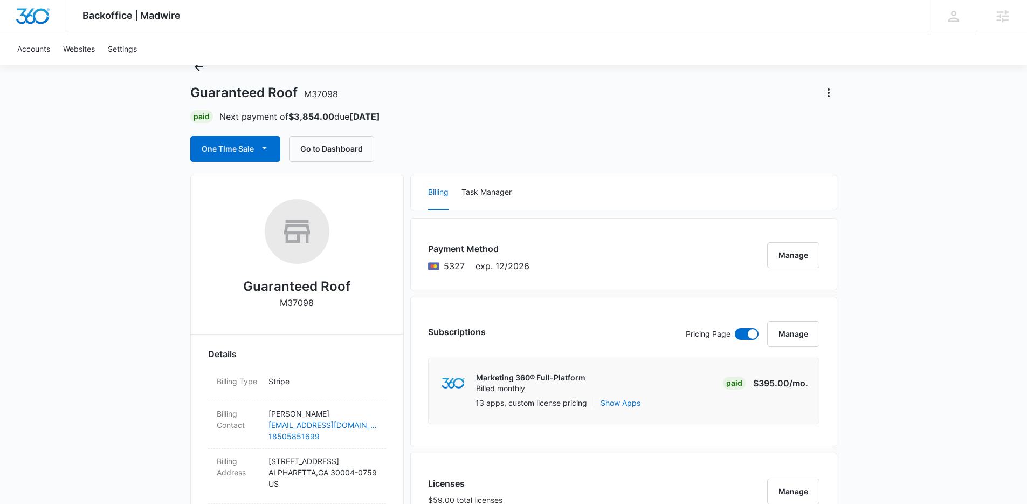
scroll to position [35, 0]
